Goal: Task Accomplishment & Management: Manage account settings

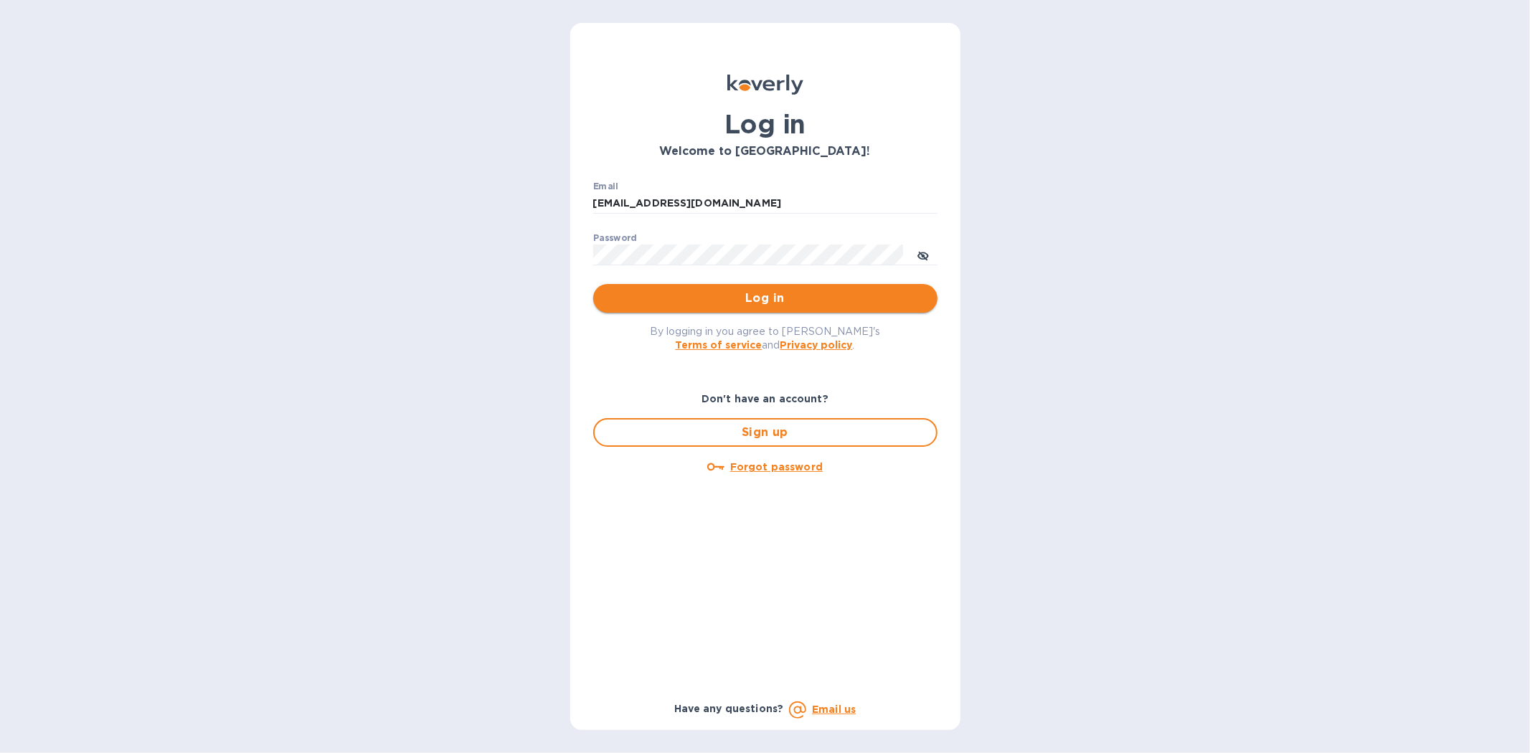
click at [837, 290] on span "Log in" at bounding box center [765, 298] width 321 height 17
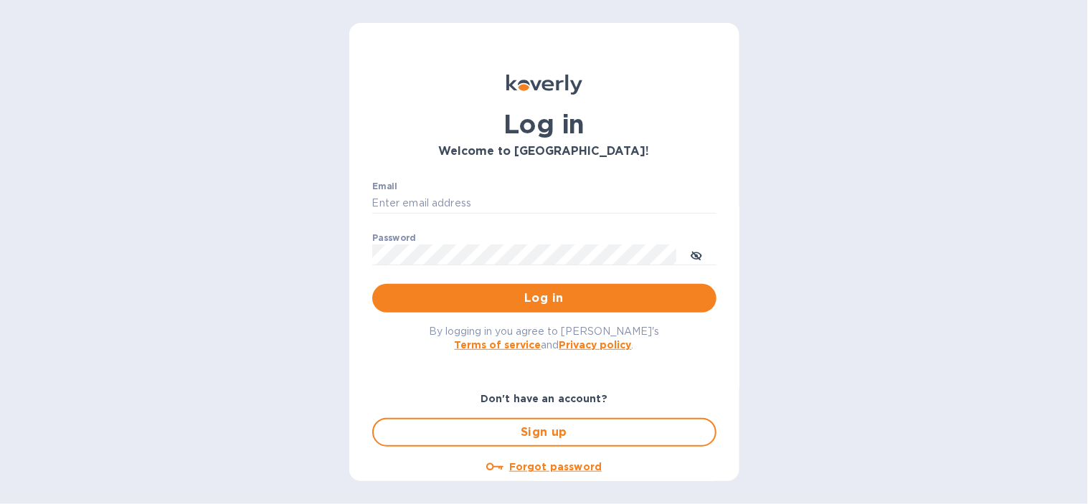
type input "[EMAIL_ADDRESS][DOMAIN_NAME]"
click at [481, 298] on span "Log in" at bounding box center [544, 298] width 321 height 17
type input "[EMAIL_ADDRESS][DOMAIN_NAME]"
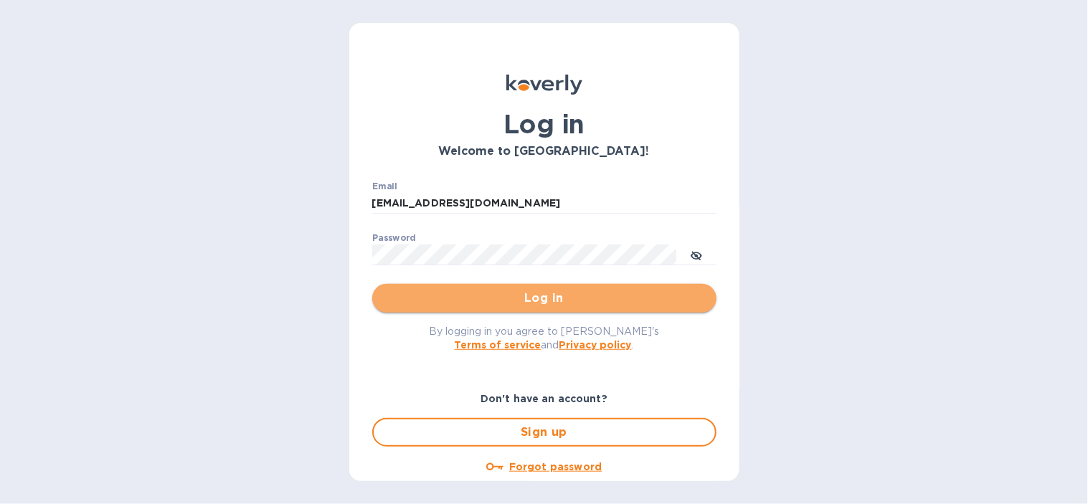
click at [594, 309] on button "Log in" at bounding box center [544, 298] width 344 height 29
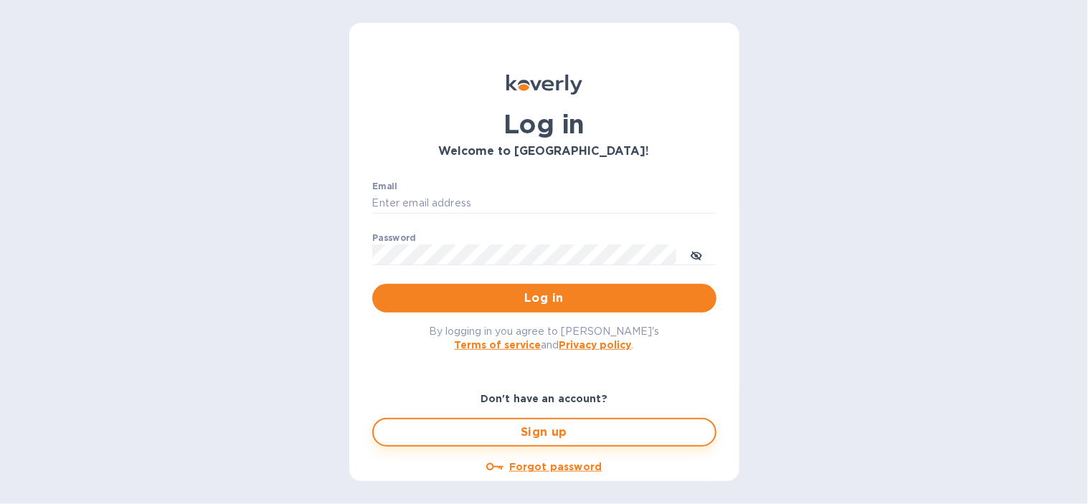
type input "[EMAIL_ADDRESS][DOMAIN_NAME]"
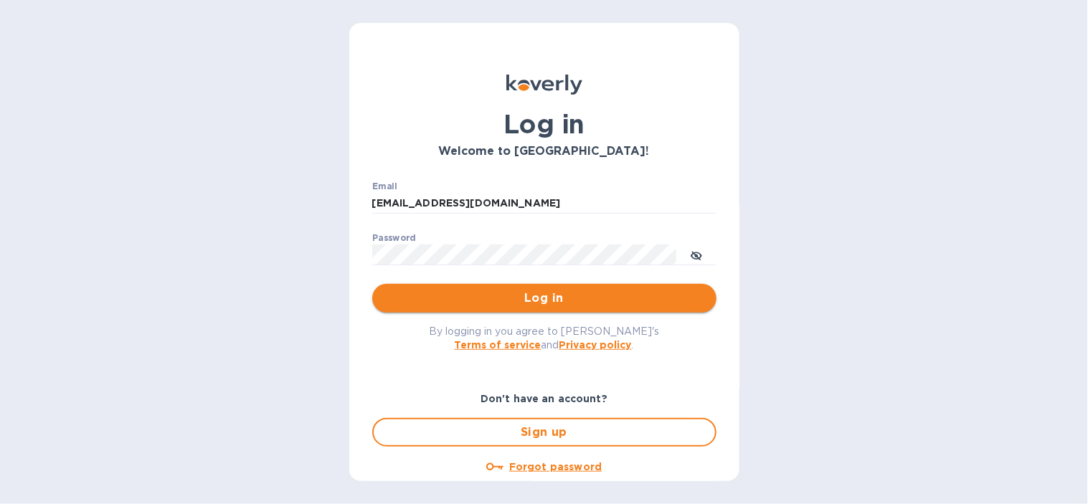
click at [598, 298] on span "Log in" at bounding box center [544, 298] width 321 height 17
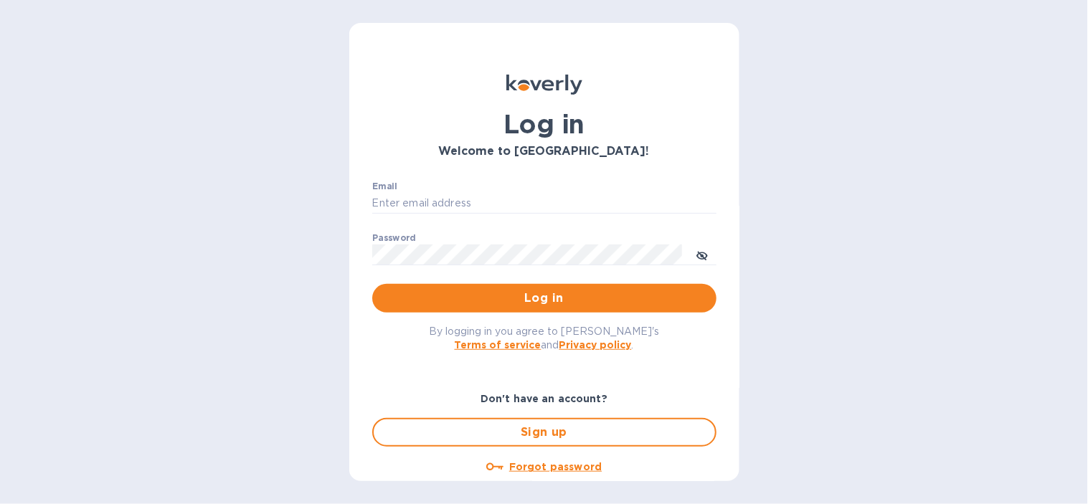
type input "[EMAIL_ADDRESS][DOMAIN_NAME]"
click at [694, 256] on icon "toggle password visibility" at bounding box center [696, 255] width 11 height 11
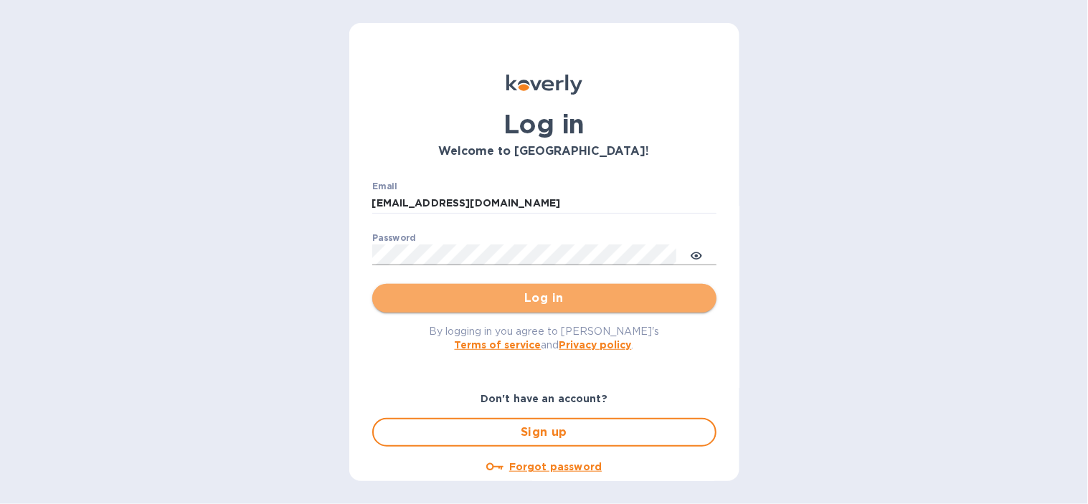
click at [556, 302] on span "Log in" at bounding box center [544, 298] width 321 height 17
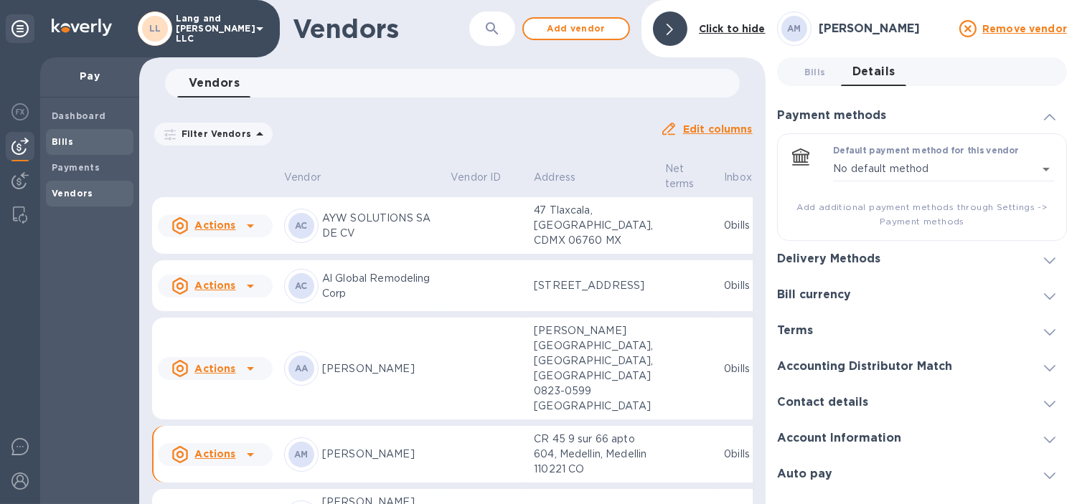
click at [86, 145] on span "Bills" at bounding box center [90, 142] width 76 height 14
